Goal: Navigation & Orientation: Find specific page/section

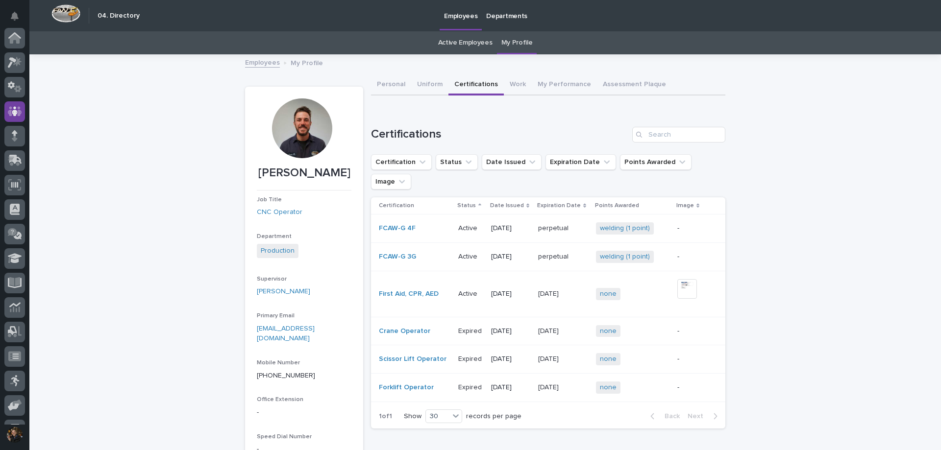
scroll to position [69, 0]
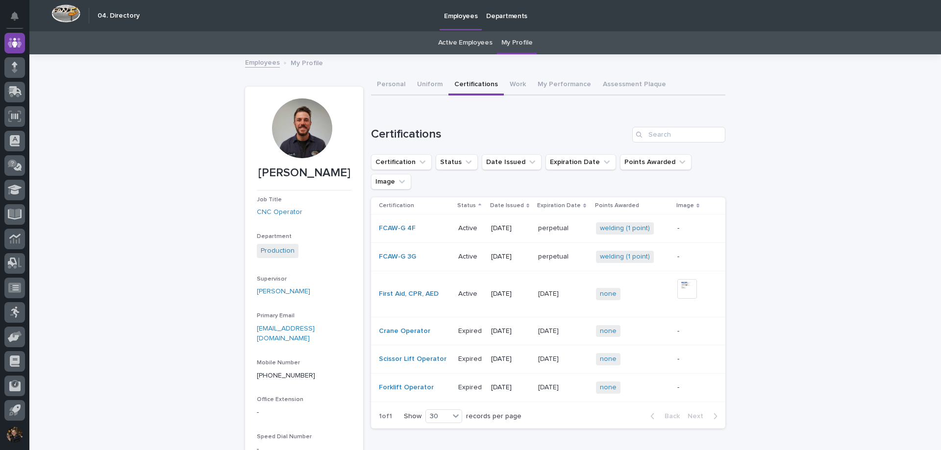
click at [74, 15] on img at bounding box center [65, 13] width 29 height 18
click at [68, 7] on img at bounding box center [65, 13] width 29 height 18
click at [75, 19] on img at bounding box center [65, 13] width 29 height 18
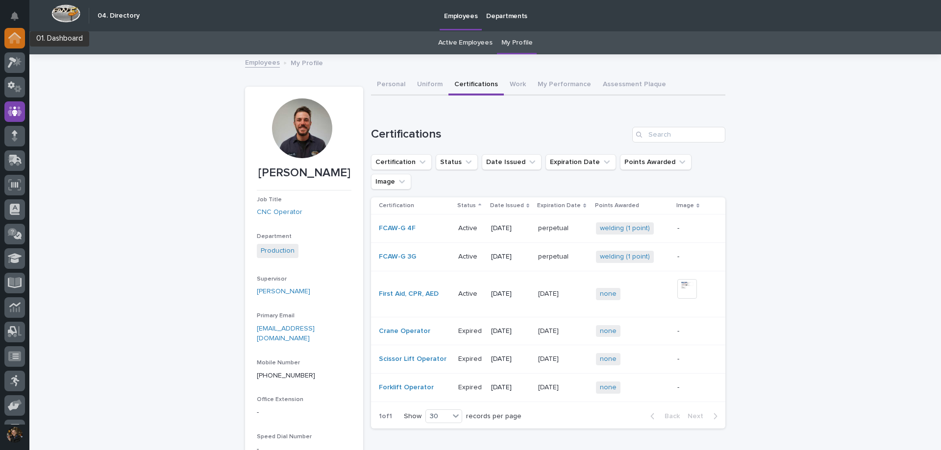
click at [11, 35] on icon at bounding box center [14, 37] width 13 height 11
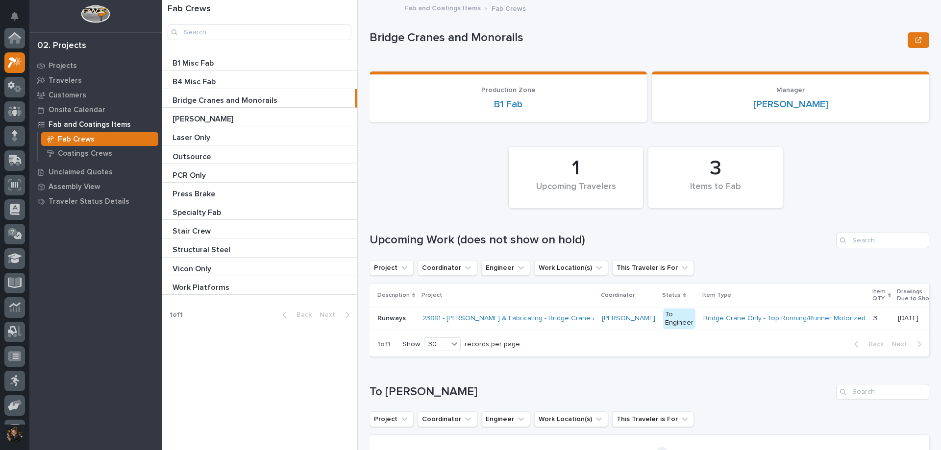
scroll to position [25, 0]
